Goal: Navigation & Orientation: Find specific page/section

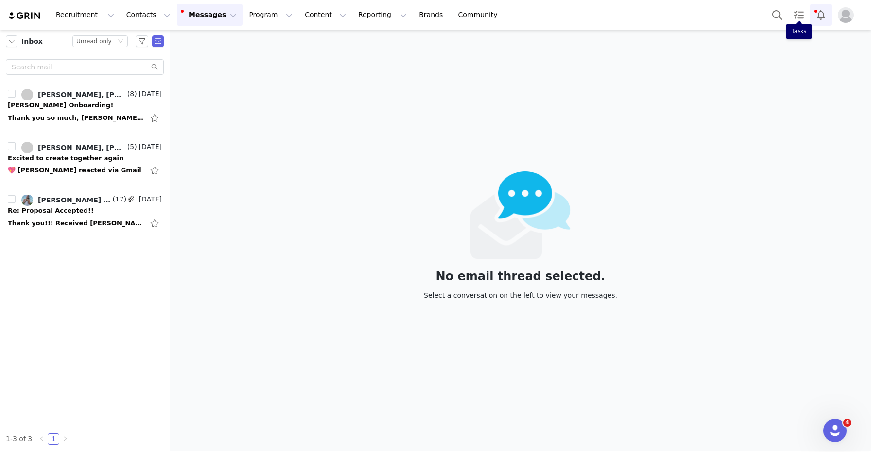
click at [821, 15] on button "Notifications" at bounding box center [820, 15] width 21 height 22
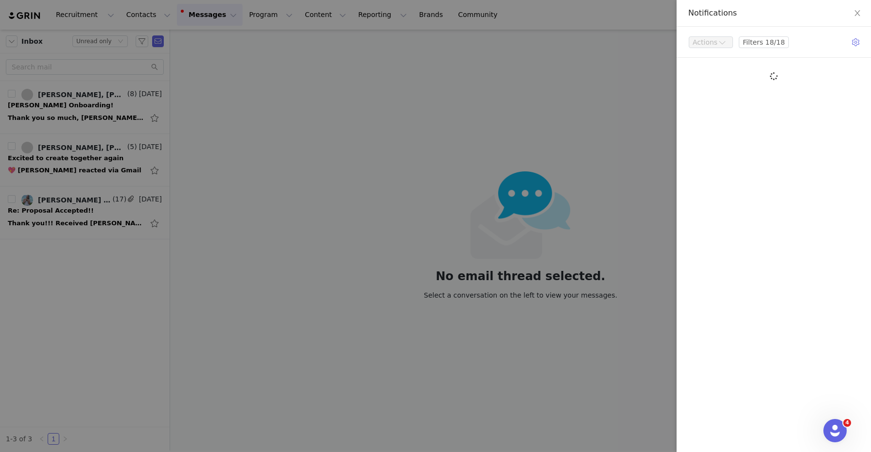
click at [643, 81] on div at bounding box center [435, 226] width 871 height 452
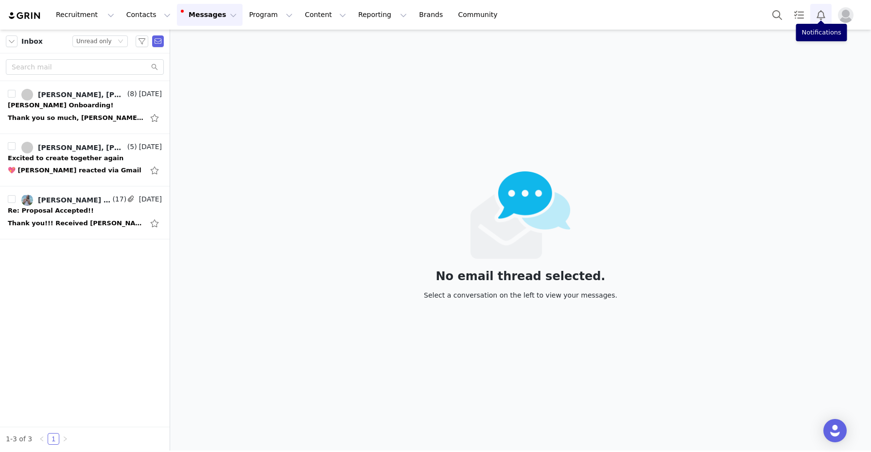
click at [818, 23] on button "Notifications" at bounding box center [820, 15] width 21 height 22
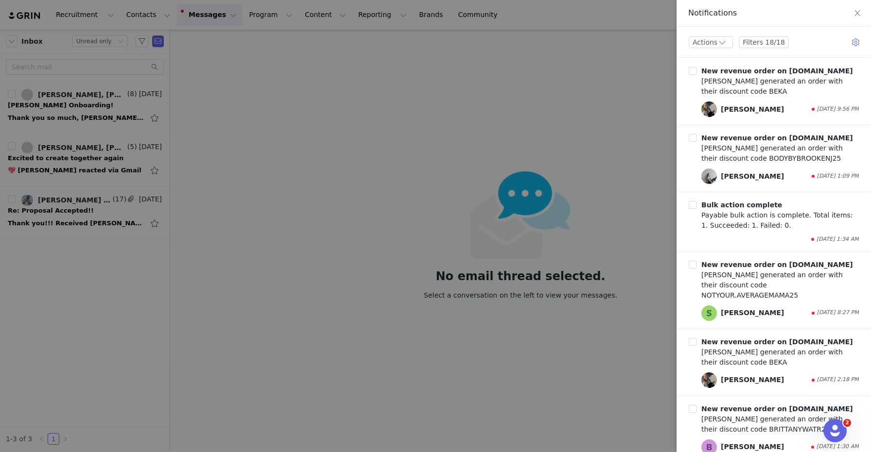
click at [647, 88] on div at bounding box center [435, 226] width 871 height 452
